Goal: Transaction & Acquisition: Purchase product/service

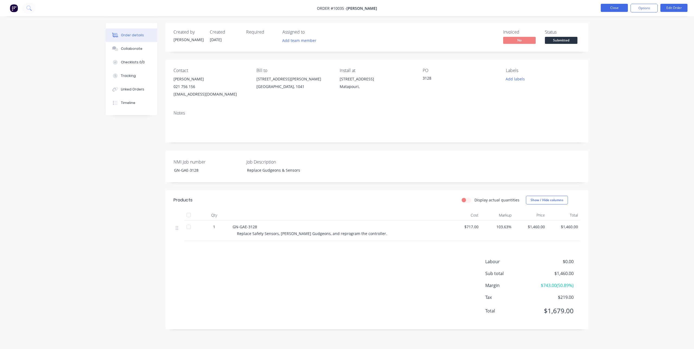
click at [516, 9] on button "Close" at bounding box center [613, 8] width 27 height 8
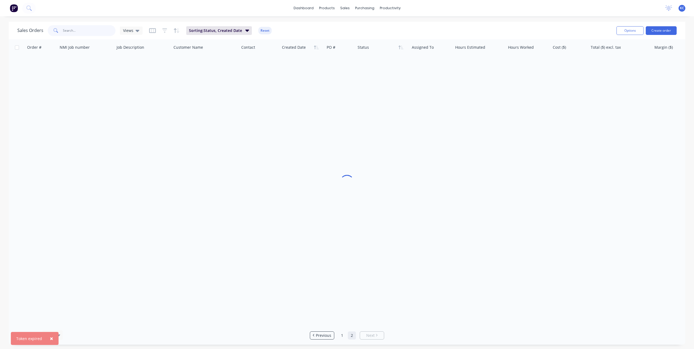
click at [78, 30] on input "text" at bounding box center [89, 30] width 53 height 11
type input "sacha"
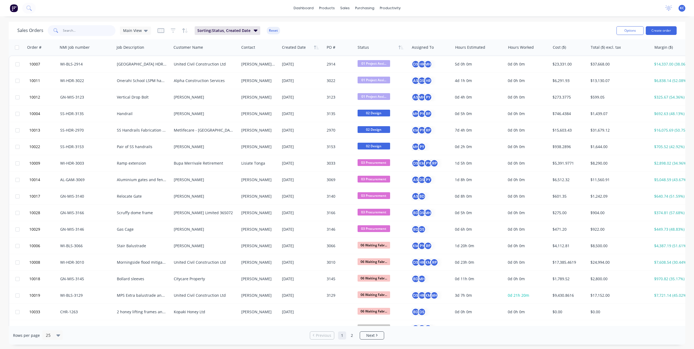
click at [74, 28] on input "text" at bounding box center [89, 30] width 53 height 11
type input "sacha"
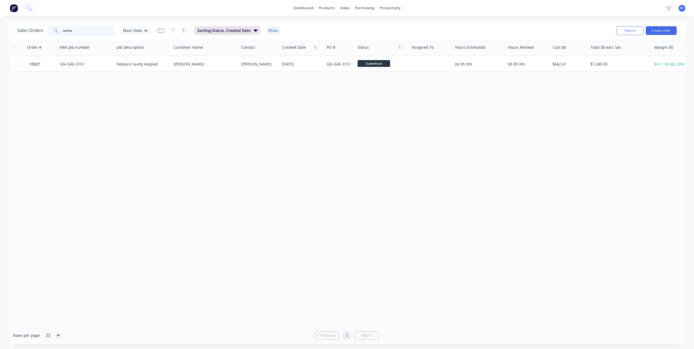
drag, startPoint x: 71, startPoint y: 30, endPoint x: 34, endPoint y: 28, distance: 36.9
click at [34, 28] on div "Sales Orders sacha Main View" at bounding box center [84, 30] width 134 height 11
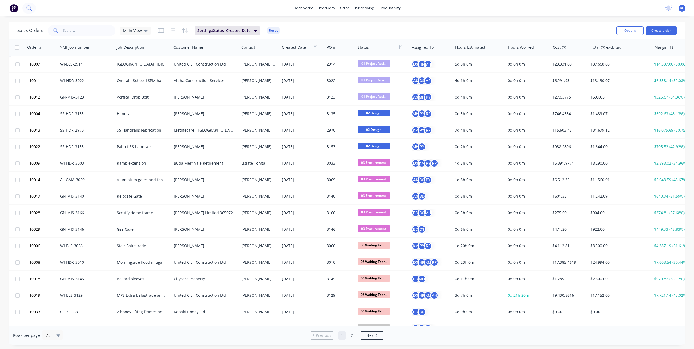
click at [25, 6] on button at bounding box center [29, 8] width 14 height 11
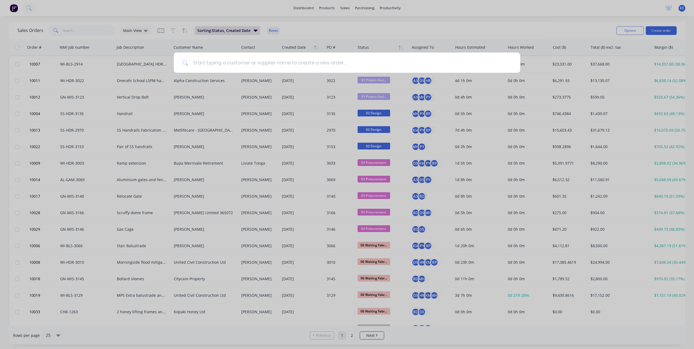
click at [260, 58] on input at bounding box center [349, 63] width 323 height 20
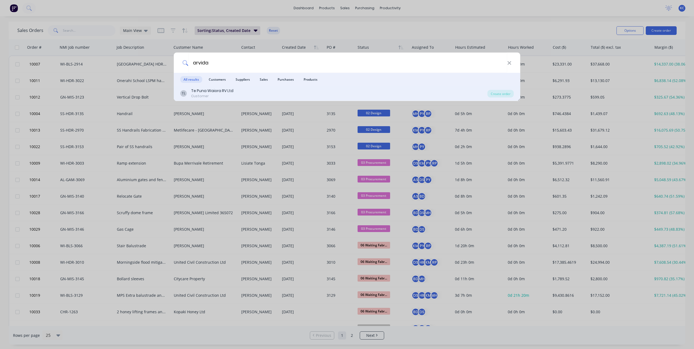
type input "arvida"
click at [249, 89] on div "TL Te Puna Waiora RV Ltd Customer" at bounding box center [333, 93] width 307 height 11
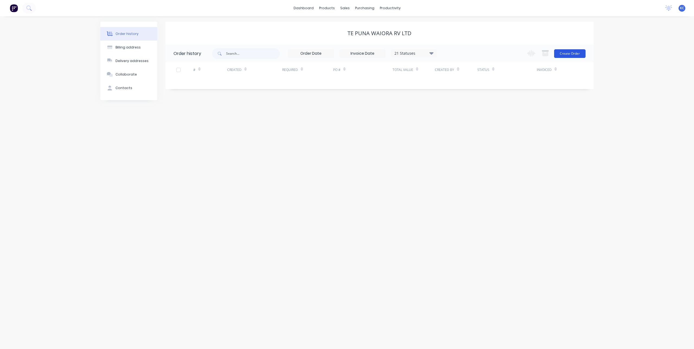
click at [570, 55] on button "Create Order" at bounding box center [569, 53] width 31 height 9
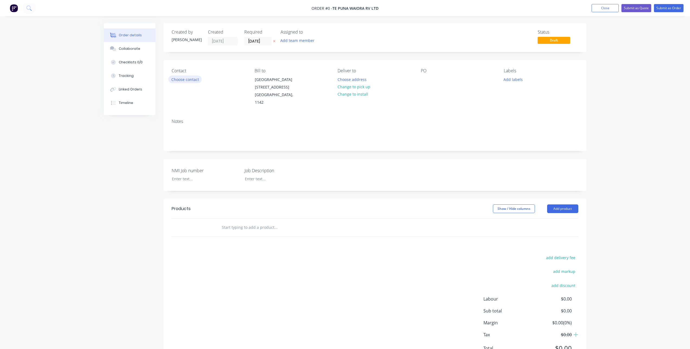
click at [196, 79] on button "Choose contact" at bounding box center [184, 79] width 33 height 7
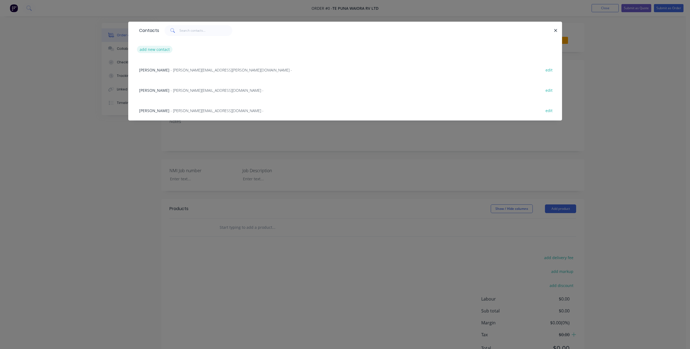
click at [163, 48] on button "add new contact" at bounding box center [155, 49] width 36 height 7
select select "NZ"
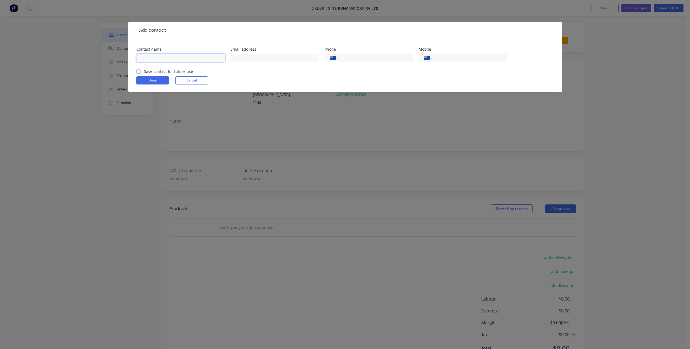
click at [197, 58] on input "text" at bounding box center [180, 58] width 89 height 8
type input "Gareth"
click at [433, 57] on div "International Afghanistan Åland Islands Albania Algeria American Samoa Andorra …" at bounding box center [462, 58] width 89 height 8
click at [472, 59] on input "tel" at bounding box center [468, 58] width 65 height 6
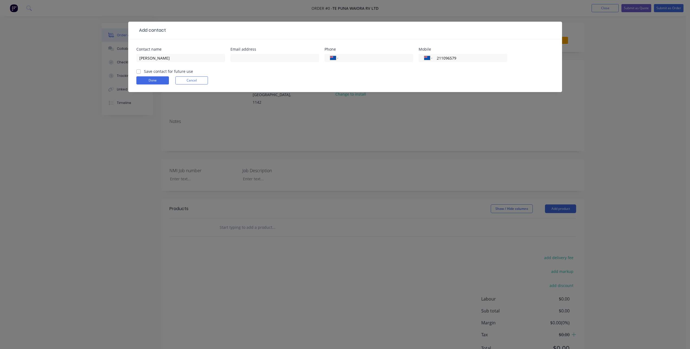
type input "211096579"
click at [158, 69] on label "Save contact for future use" at bounding box center [168, 72] width 49 height 6
click at [141, 69] on input "Save contact for future use" at bounding box center [138, 71] width 4 height 5
checkbox input "true"
click at [154, 78] on button "Done" at bounding box center [152, 80] width 33 height 8
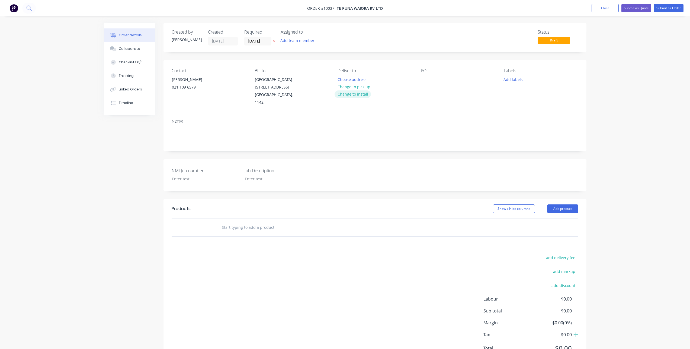
click at [361, 94] on button "Change to install" at bounding box center [352, 93] width 36 height 7
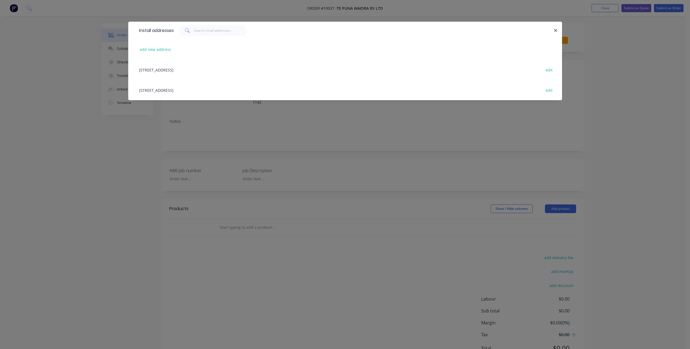
click at [193, 88] on div "57c Hall Road, Kerikeri, Kerikeri edit" at bounding box center [344, 90] width 417 height 20
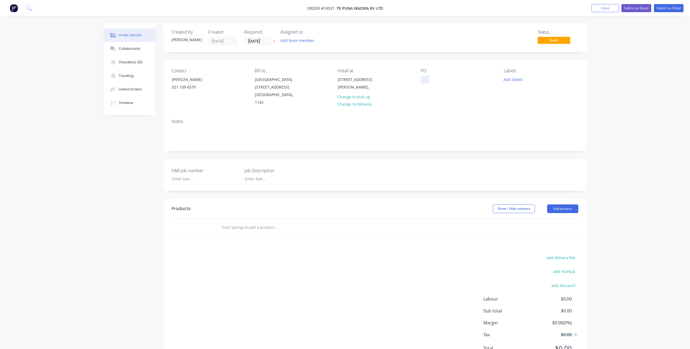
click at [423, 78] on div at bounding box center [425, 80] width 9 height 8
click at [185, 175] on div at bounding box center [201, 179] width 68 height 8
click at [254, 175] on div at bounding box center [274, 179] width 68 height 8
click at [249, 222] on input "text" at bounding box center [275, 227] width 108 height 11
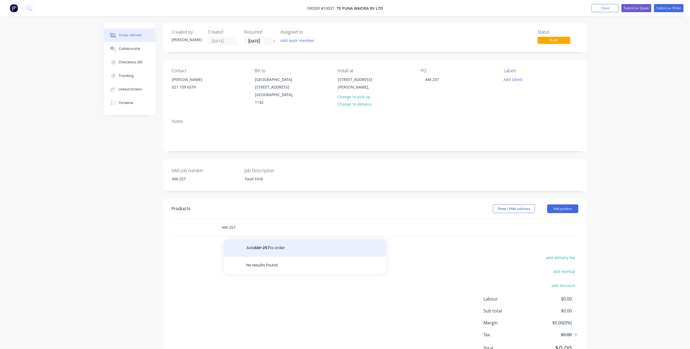
type input "AM-257"
click at [264, 240] on button "Add AM-257 to order" at bounding box center [305, 248] width 163 height 17
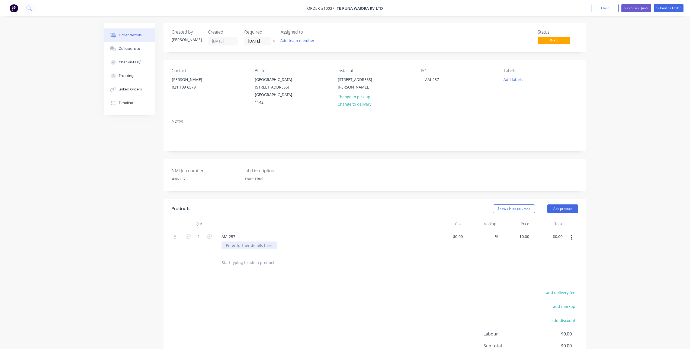
click at [261, 242] on div at bounding box center [248, 246] width 55 height 8
click at [278, 271] on div "Products Show / Hide columns Add product Qty Cost Markup Price Total 1 AM-257 F…" at bounding box center [374, 300] width 423 height 203
click at [124, 51] on div "Collaborate" at bounding box center [129, 48] width 21 height 5
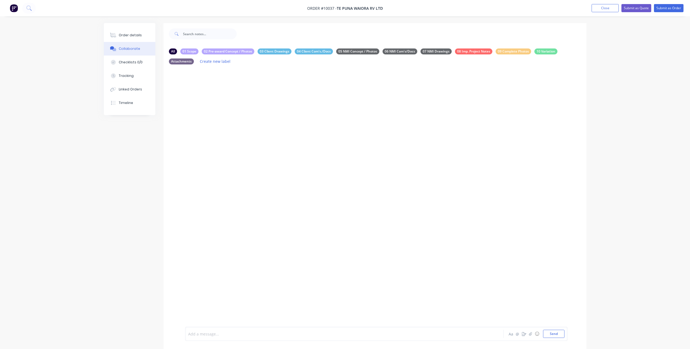
click at [260, 332] on div at bounding box center [329, 334] width 282 height 6
click at [230, 334] on div at bounding box center [329, 334] width 282 height 6
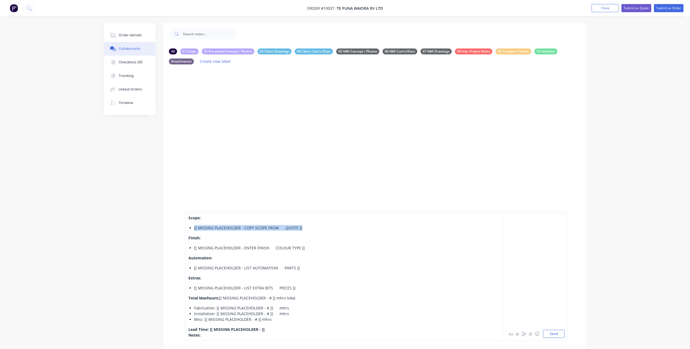
drag, startPoint x: 193, startPoint y: 228, endPoint x: 317, endPoint y: 226, distance: 123.6
click at [317, 226] on ul "[[ MISSING PLACEHOLDER - COPY SCOPE FROM QUOTE ]]​" at bounding box center [329, 228] width 282 height 6
drag, startPoint x: 301, startPoint y: 248, endPoint x: 221, endPoint y: 243, distance: 79.6
click at [221, 243] on div "Scope: Fault Find Finish: [[ MISSING PLACEHOLDER - ENTER FINISH COLOUR TYPE ]] …" at bounding box center [329, 276] width 282 height 123
drag, startPoint x: 303, startPoint y: 247, endPoint x: 188, endPoint y: 238, distance: 115.4
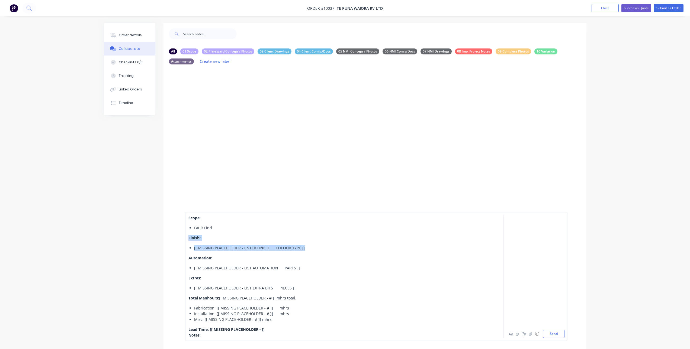
click at [188, 238] on div "Scope: Fault Find Finish: [[ MISSING PLACEHOLDER - ENTER FINISH COLOUR TYPE ]] …" at bounding box center [329, 276] width 282 height 123
drag, startPoint x: 296, startPoint y: 268, endPoint x: 194, endPoint y: 269, distance: 102.7
click at [194, 269] on div "[[ MISSING PLACEHOLDER - LIST AUTOMATION PARTS ]]​" at bounding box center [332, 268] width 276 height 6
drag, startPoint x: 295, startPoint y: 288, endPoint x: 186, endPoint y: 277, distance: 110.0
click at [186, 277] on div "Scope: Fault Find Automation: Roger Tech, Edge1 + BR21 Extras: [[ MISSING PLACE…" at bounding box center [376, 284] width 382 height 115
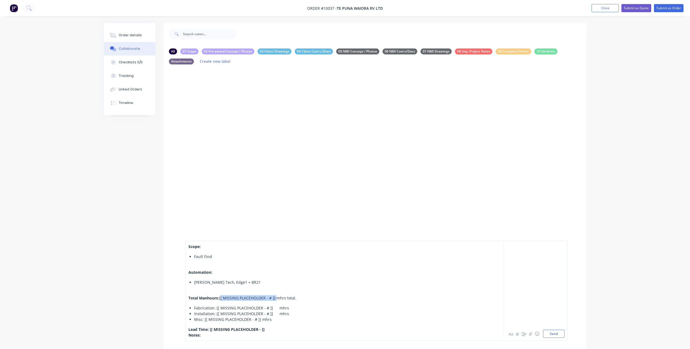
drag, startPoint x: 220, startPoint y: 298, endPoint x: 274, endPoint y: 298, distance: 54.5
click at [274, 298] on span "[[ MISSING PLACEHOLDER - # ]] mhrs total." at bounding box center [257, 298] width 77 height 5
drag, startPoint x: 271, startPoint y: 321, endPoint x: 195, endPoint y: 309, distance: 77.3
click at [195, 309] on ul "Fabrication: [[ MISSING PLACEHOLDER - # ]] mhrs Installation: [[ MISSING PLACEH…" at bounding box center [329, 313] width 282 height 17
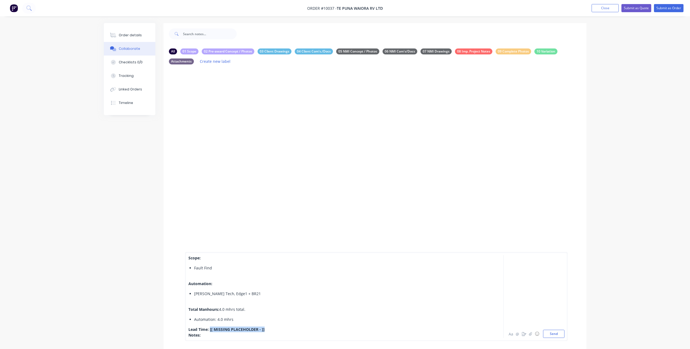
drag, startPoint x: 257, startPoint y: 329, endPoint x: 210, endPoint y: 330, distance: 46.6
click at [210, 330] on div "Lead Time: [[ MISSING PLACEHOLDER - ]] ​" at bounding box center [329, 330] width 282 height 6
drag, startPoint x: 255, startPoint y: 329, endPoint x: 211, endPoint y: 330, distance: 44.4
click at [211, 330] on div "Lead Time: Booked for Wednseday ​" at bounding box center [329, 330] width 282 height 6
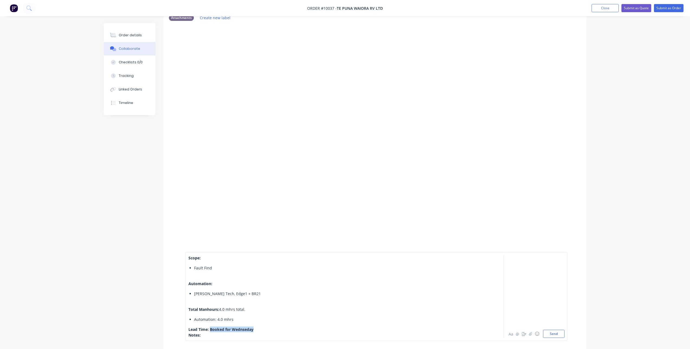
scroll to position [54, 0]
click at [241, 330] on span "Lead Time: Booked for Wednseday" at bounding box center [220, 329] width 65 height 5
click at [249, 330] on span "Lead Time: Booked for Wedneseday" at bounding box center [221, 329] width 67 height 5
click at [218, 334] on div "Notes:" at bounding box center [329, 335] width 282 height 6
click at [188, 335] on div "Scope: Fault Find Automation: Roger Tech, Edge1 + BR21 Total Manhours: 4.0 mhrs…" at bounding box center [376, 296] width 382 height 89
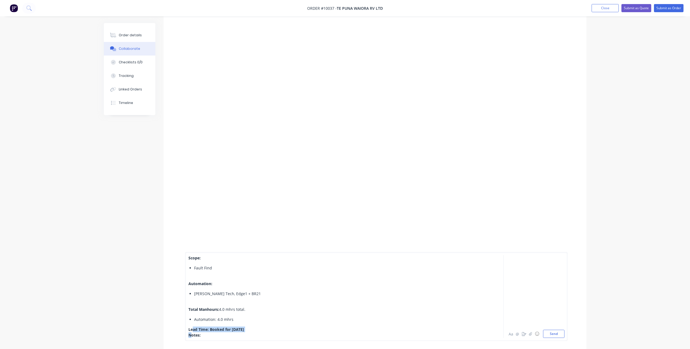
click at [192, 332] on div "Scope: Fault Find Automation: Roger Tech, Edge1 + BR21 Total Manhours: 4.0 mhrs…" at bounding box center [329, 296] width 282 height 83
click at [190, 335] on span "Notes:" at bounding box center [194, 335] width 12 height 5
click at [209, 335] on div "Notes:" at bounding box center [329, 335] width 282 height 6
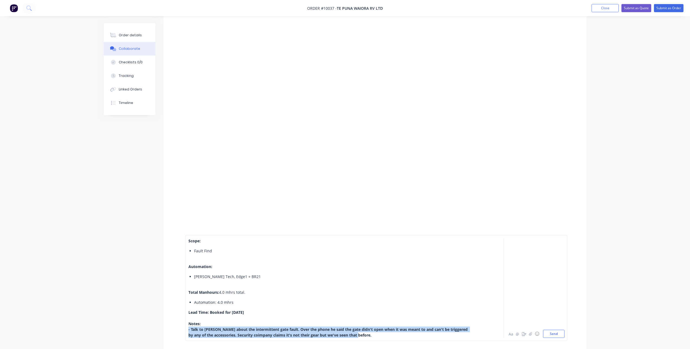
drag, startPoint x: 340, startPoint y: 334, endPoint x: 187, endPoint y: 328, distance: 152.4
click at [187, 328] on div "Scope: Fault Find Automation: Roger Tech, Edge1 + BR21 Total Manhours: 4.0 mhrs…" at bounding box center [376, 288] width 382 height 106
click at [345, 333] on div "- Talk to Gareth about the intermittent gate fault. Over the phone he said the …" at bounding box center [329, 332] width 282 height 11
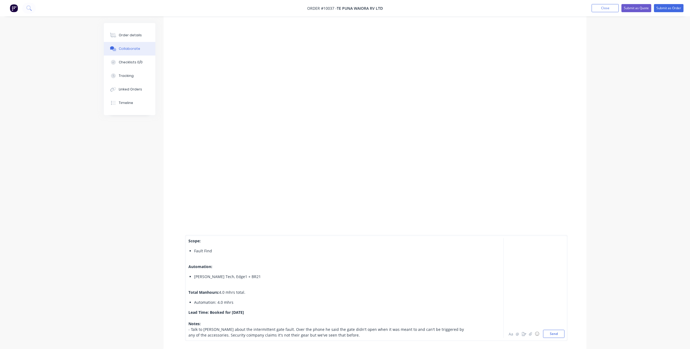
scroll to position [109, 0]
click at [549, 334] on button "Send" at bounding box center [553, 334] width 21 height 8
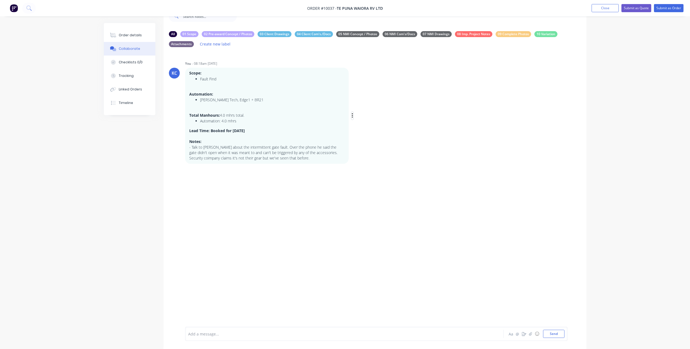
click at [352, 117] on icon "button" at bounding box center [352, 116] width 2 height 6
click at [370, 118] on button "Labels" at bounding box center [372, 116] width 34 height 9
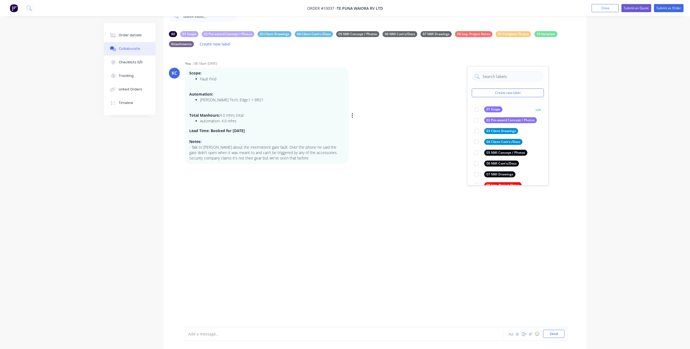
click at [477, 107] on div at bounding box center [476, 109] width 11 height 11
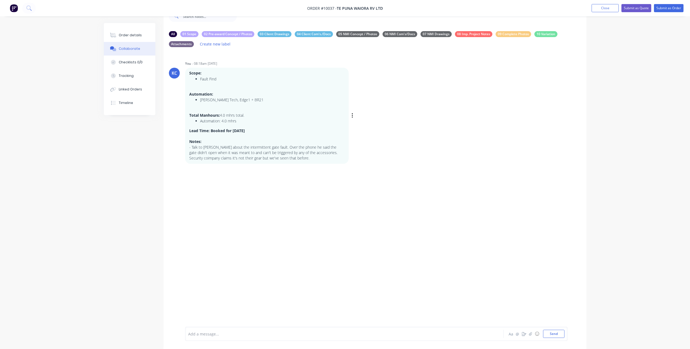
click at [373, 140] on div "KC You - 08:18am 12/08/25 Scope: Fault Find Automation: Roger Tech, Edge1 + BR2…" at bounding box center [374, 112] width 423 height 104
click at [666, 7] on button "Submit as Order" at bounding box center [669, 8] width 30 height 8
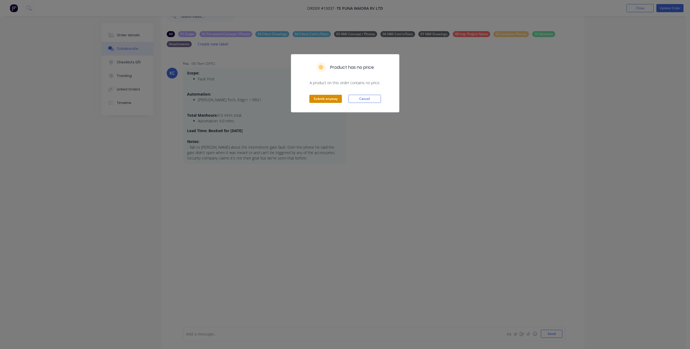
click at [315, 98] on button "Submit anyway" at bounding box center [325, 99] width 33 height 8
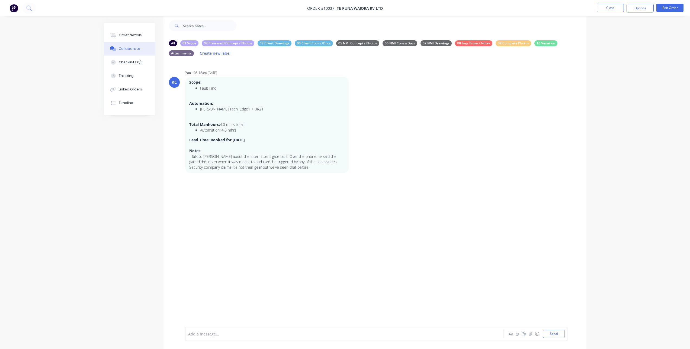
scroll to position [0, 0]
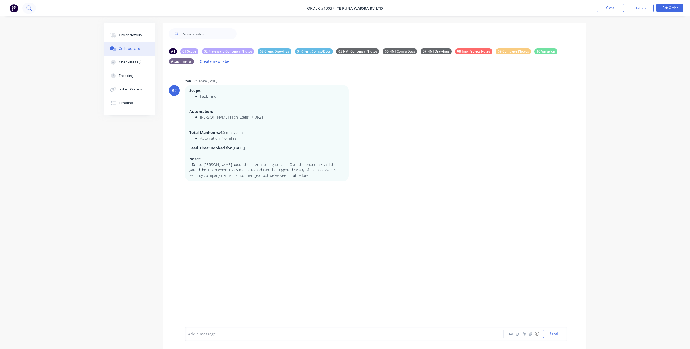
click at [30, 7] on icon at bounding box center [28, 7] width 5 height 5
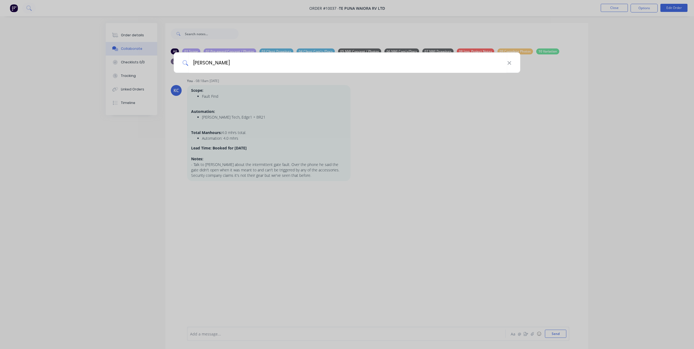
type input "williamson"
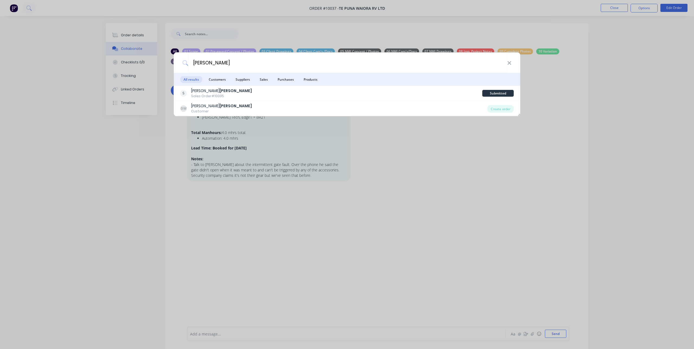
click at [289, 193] on div "williamson All results Customers Suppliers Sales Purchases Products Geoff Willi…" at bounding box center [347, 174] width 694 height 349
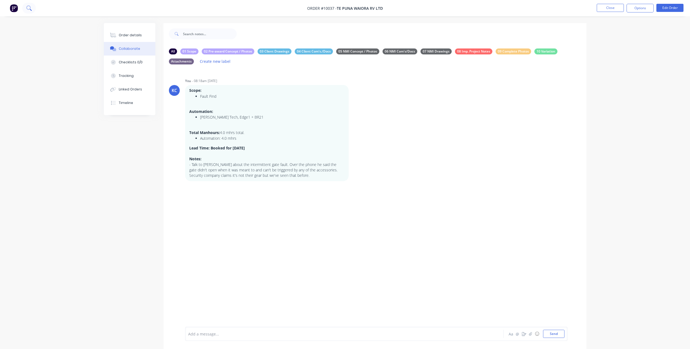
click at [33, 5] on button at bounding box center [29, 8] width 14 height 11
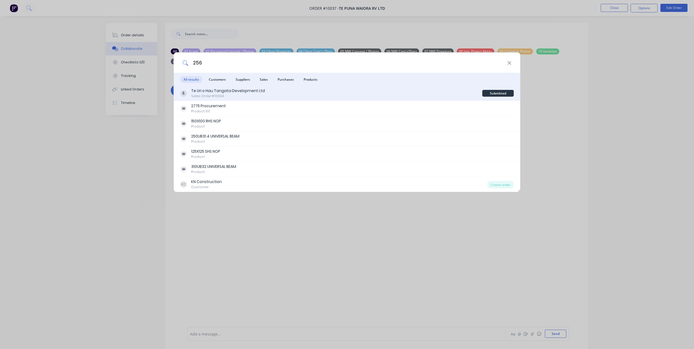
type input "256"
click at [227, 92] on div "Te Uri o Hau Tangata Development Ltd" at bounding box center [228, 91] width 74 height 6
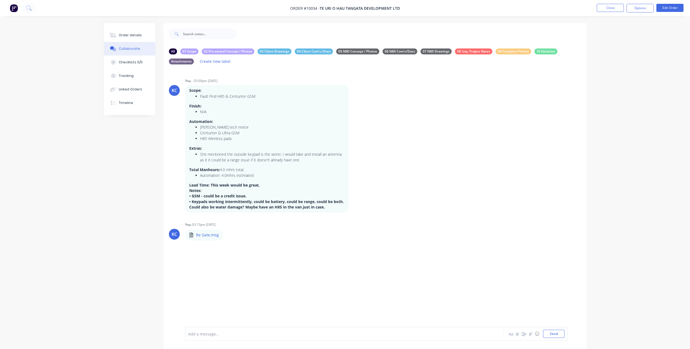
click at [224, 333] on div at bounding box center [329, 334] width 282 height 6
click at [256, 333] on span "Client has been told Friday afternoon, approx. 13:00" at bounding box center [235, 334] width 95 height 5
click at [282, 335] on div "Client has been told Friday afternoon, ETA: 13:00" at bounding box center [329, 334] width 282 height 6
click at [557, 333] on button "Send" at bounding box center [553, 334] width 21 height 8
click at [330, 262] on icon "button" at bounding box center [331, 265] width 2 height 6
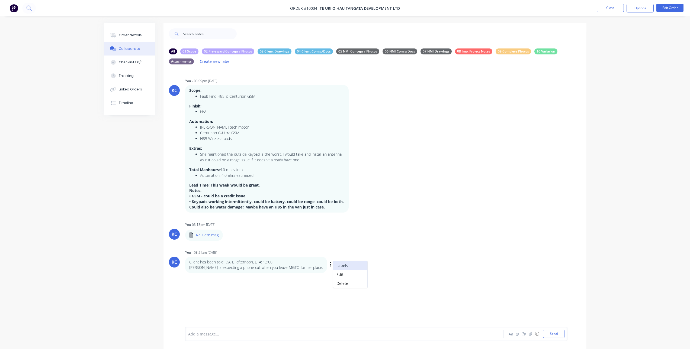
click at [333, 266] on button "Labels" at bounding box center [350, 265] width 34 height 9
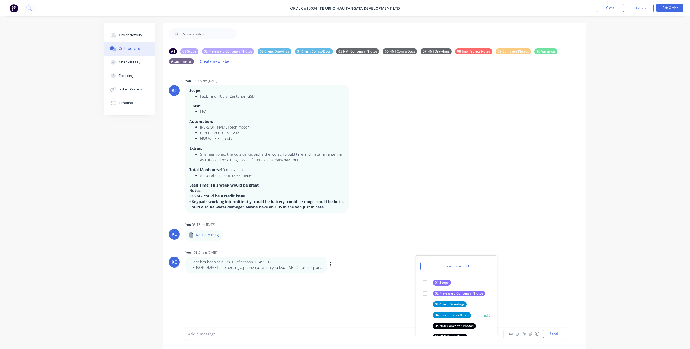
scroll to position [31, 0]
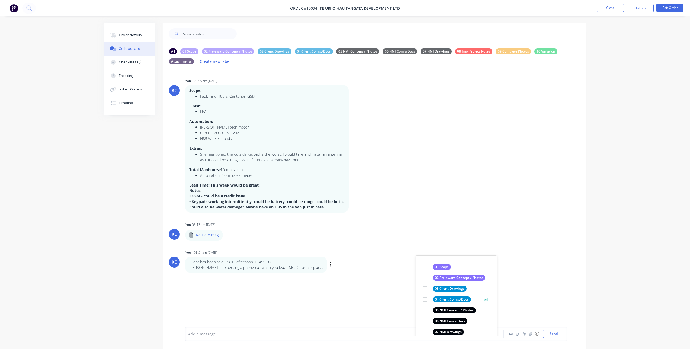
click at [426, 298] on div at bounding box center [424, 299] width 11 height 11
click at [425, 320] on div at bounding box center [424, 321] width 11 height 11
click at [382, 276] on div "KC You - 03:09pm 11/08/25 Scope: Fault Find H85 & Centurion GSM Finish: N/A Aut…" at bounding box center [374, 202] width 423 height 267
click at [212, 235] on p "Re Gate.msg" at bounding box center [207, 234] width 23 height 5
click at [227, 235] on icon "button" at bounding box center [227, 235] width 1 height 5
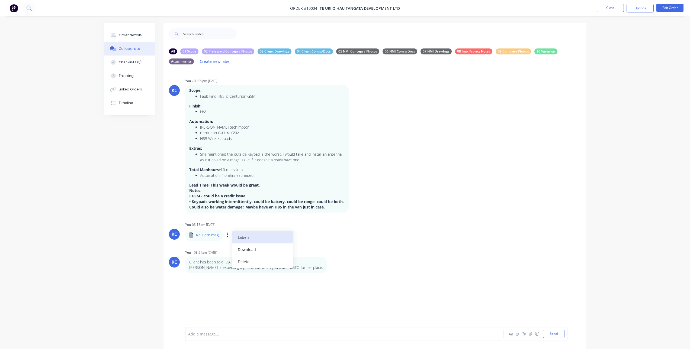
click at [239, 237] on button "Labels" at bounding box center [262, 237] width 61 height 12
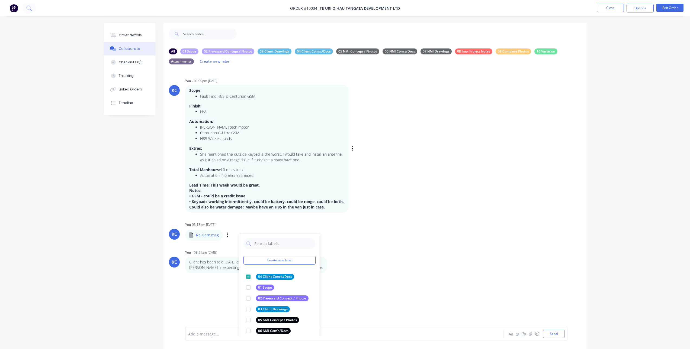
click at [434, 211] on div "KC You - 03:09pm 11/08/25 Scope: Fault Find H85 & Centurion GSM Finish: N/A Aut…" at bounding box center [374, 145] width 423 height 136
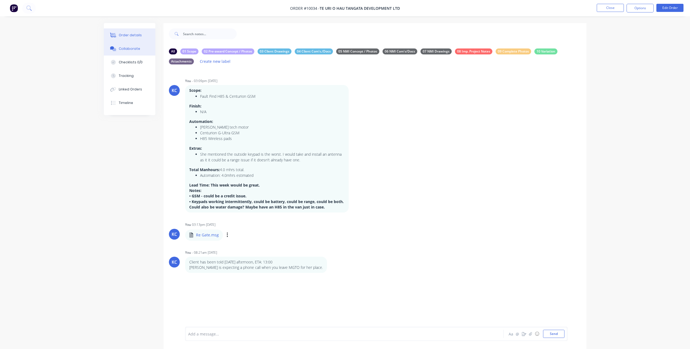
click at [130, 33] on div "Order details" at bounding box center [130, 35] width 23 height 5
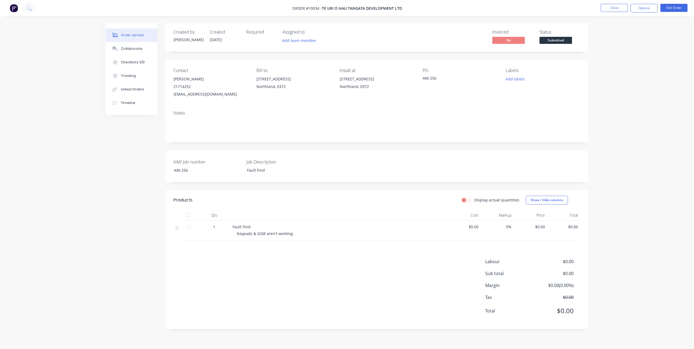
click at [258, 39] on div "Required" at bounding box center [261, 38] width 30 height 16
click at [619, 9] on button "Close" at bounding box center [613, 8] width 27 height 8
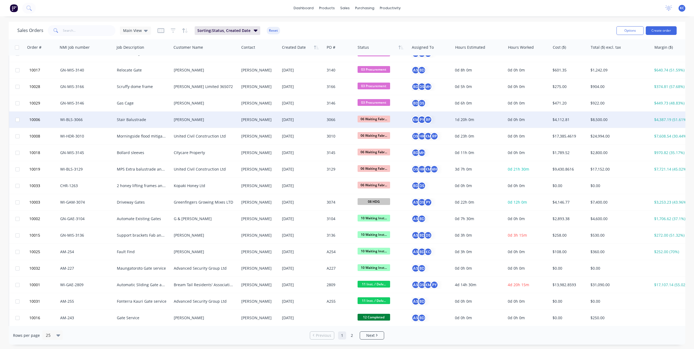
scroll to position [145, 0]
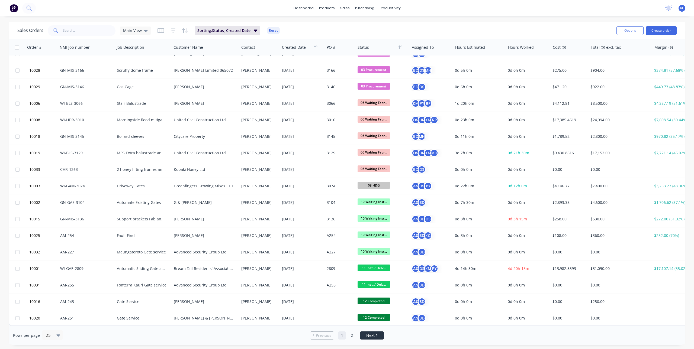
click at [369, 335] on span "Next" at bounding box center [370, 335] width 8 height 5
